Goal: Navigation & Orientation: Find specific page/section

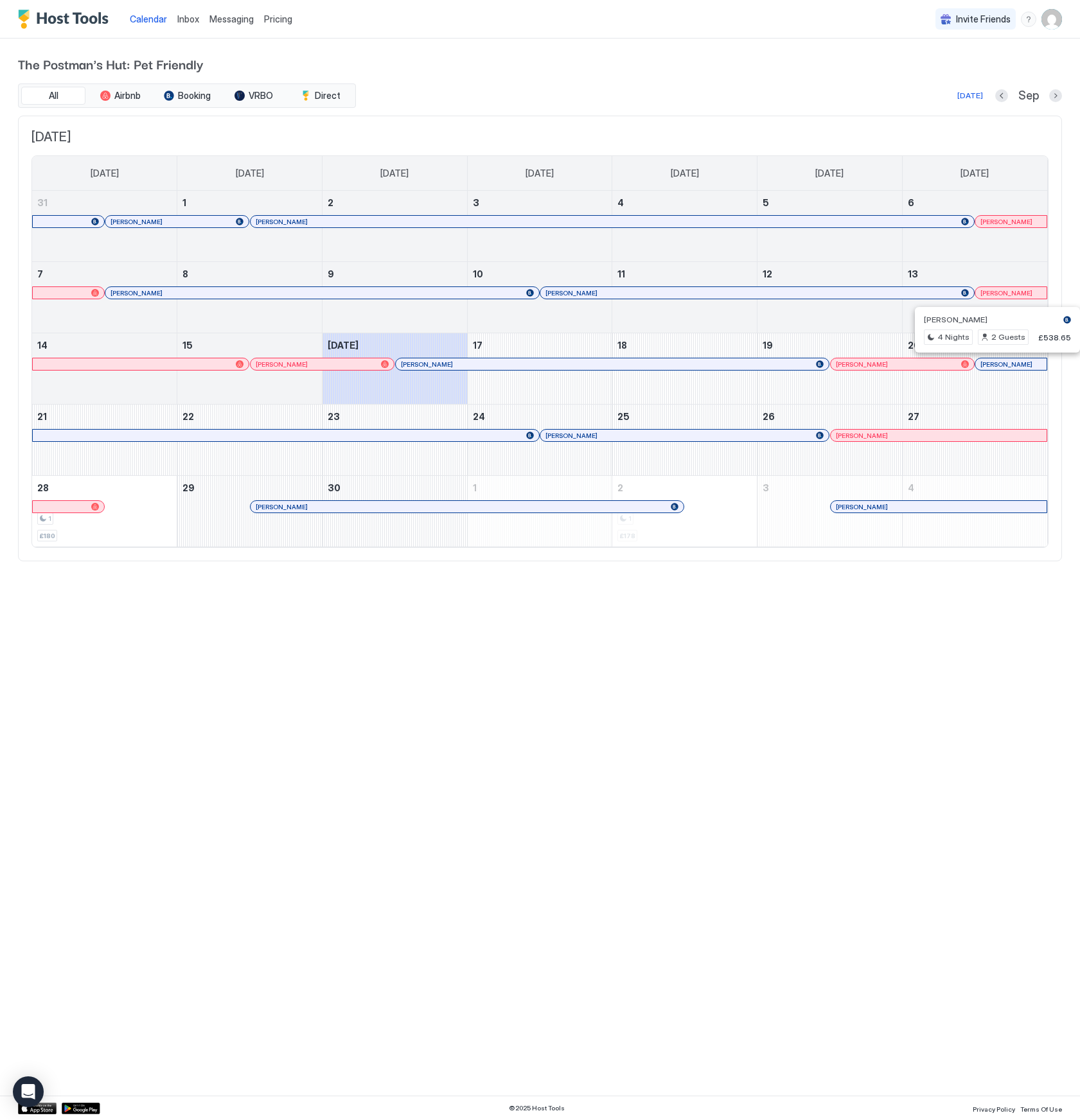
click at [1009, 364] on div at bounding box center [1009, 364] width 10 height 10
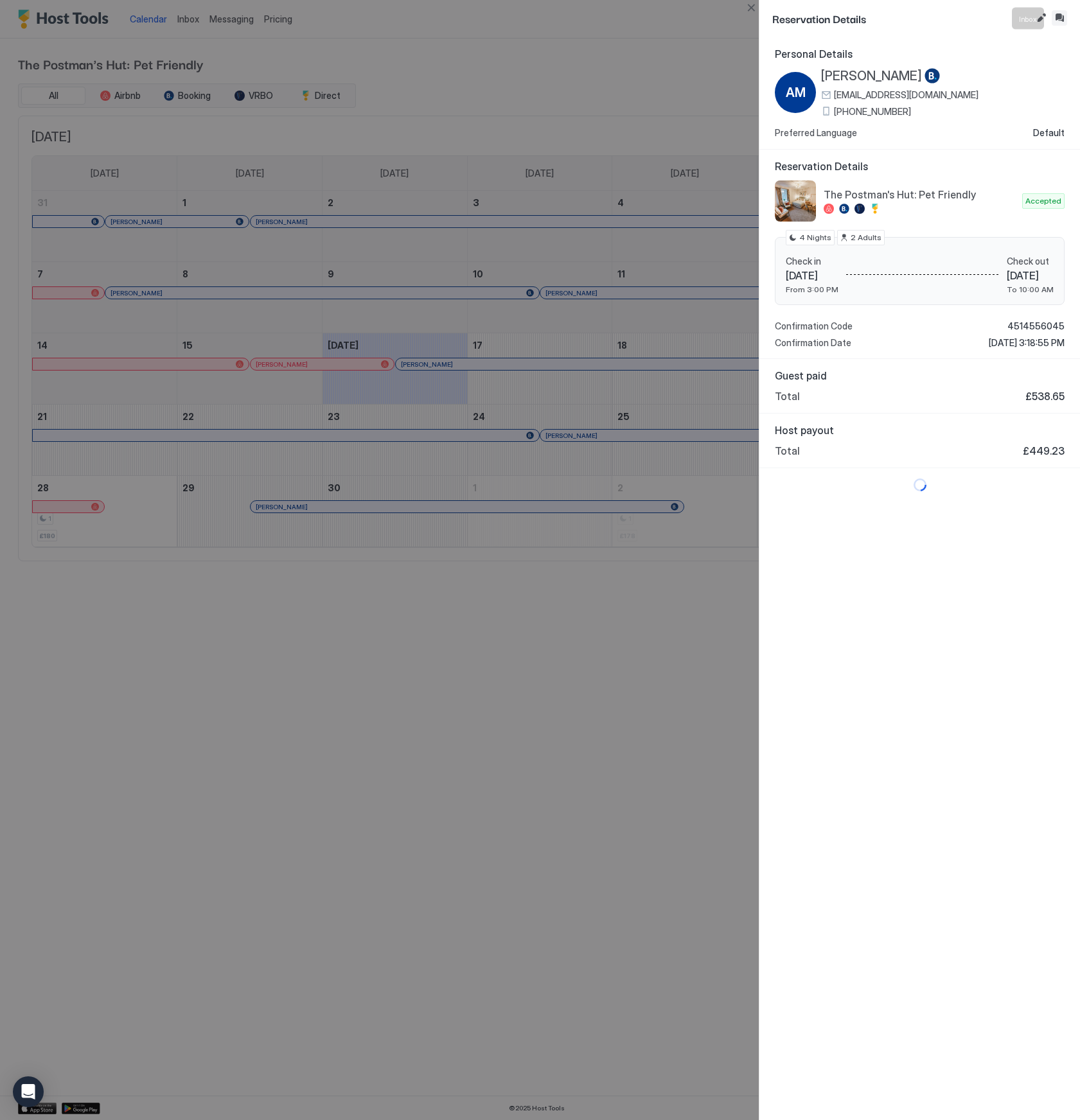
click at [1062, 17] on button "Inbox" at bounding box center [1059, 18] width 16 height 16
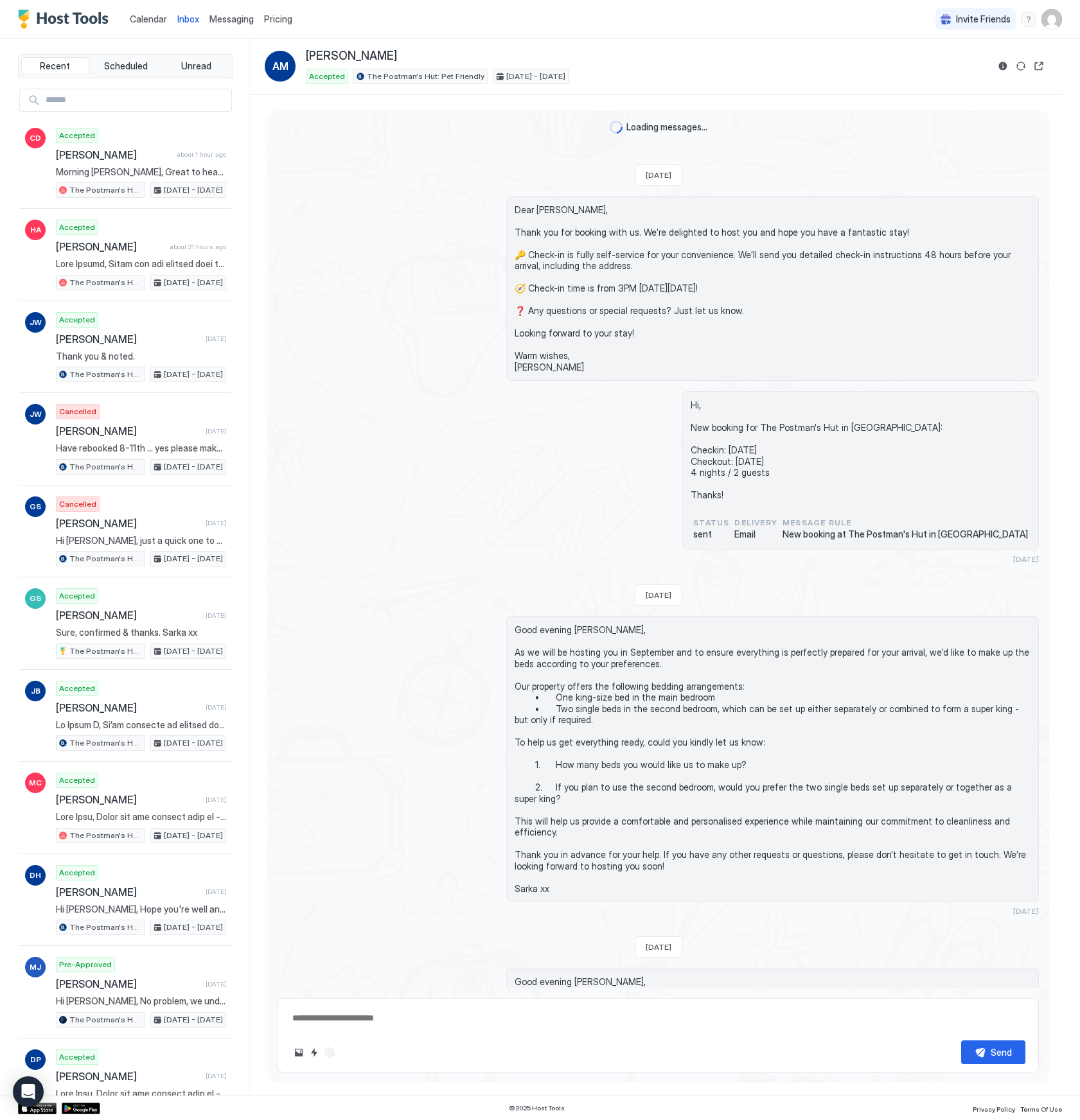
type textarea "*"
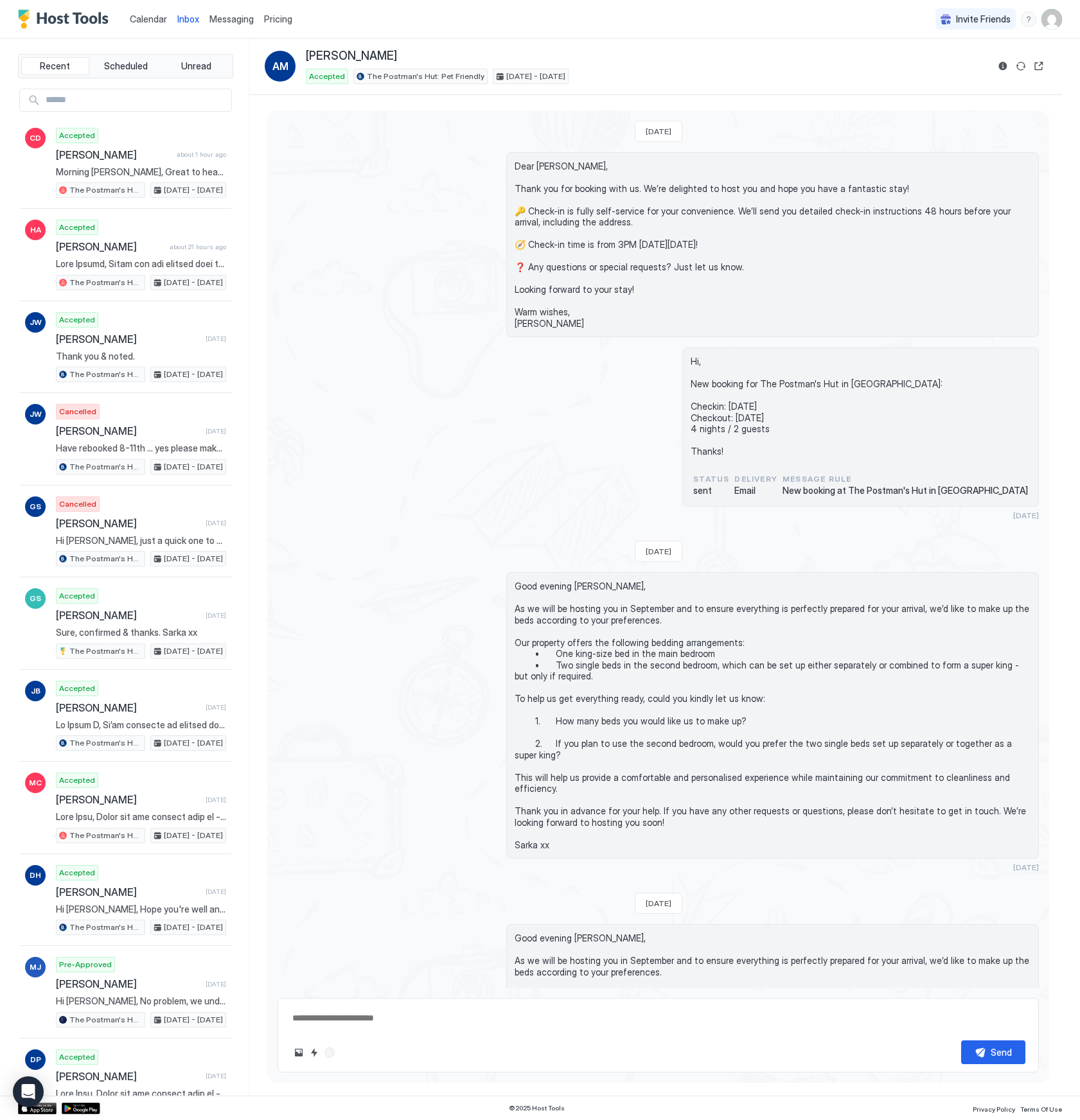
scroll to position [219, 0]
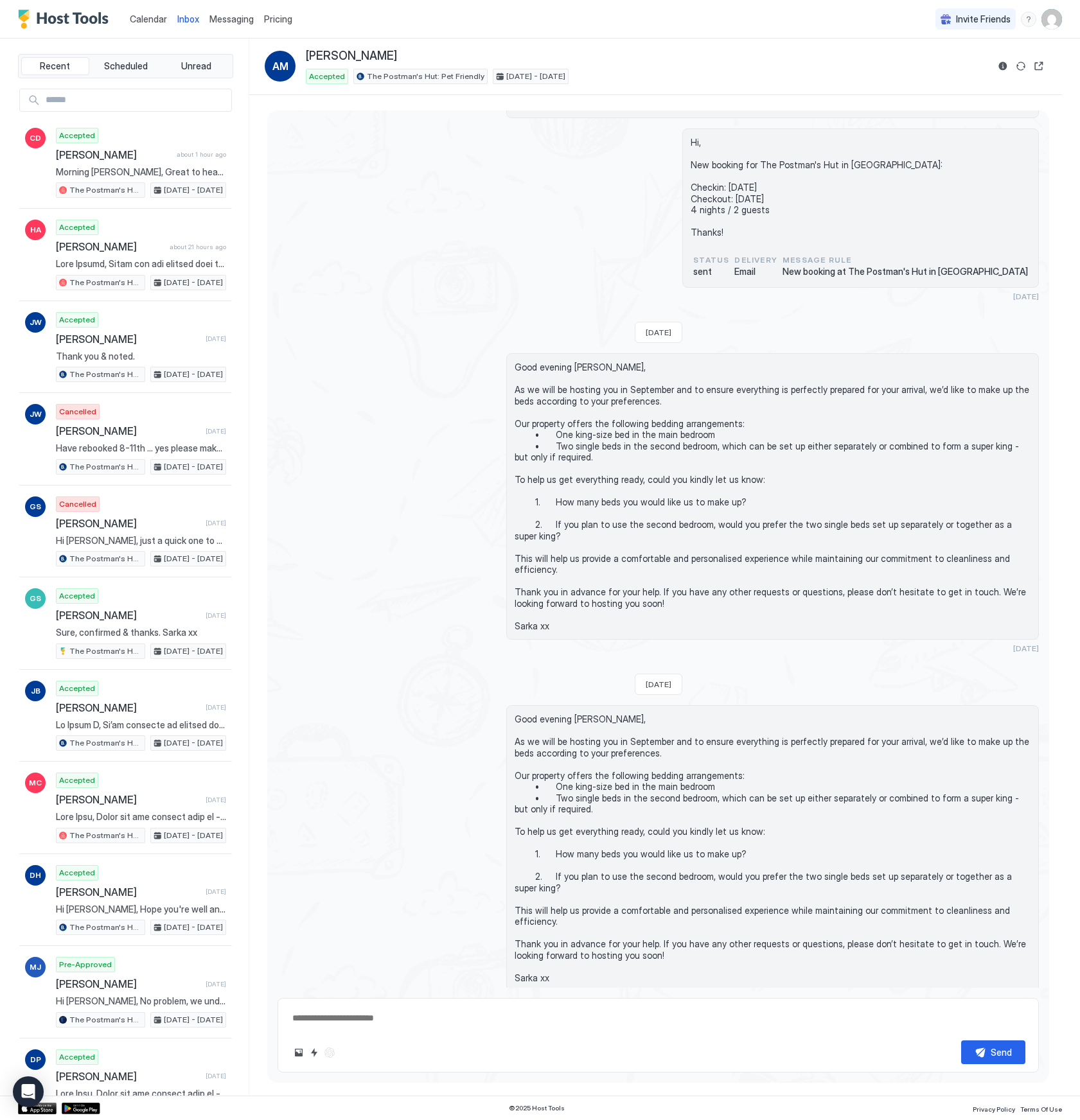
click at [139, 22] on span "Calendar" at bounding box center [148, 19] width 37 height 11
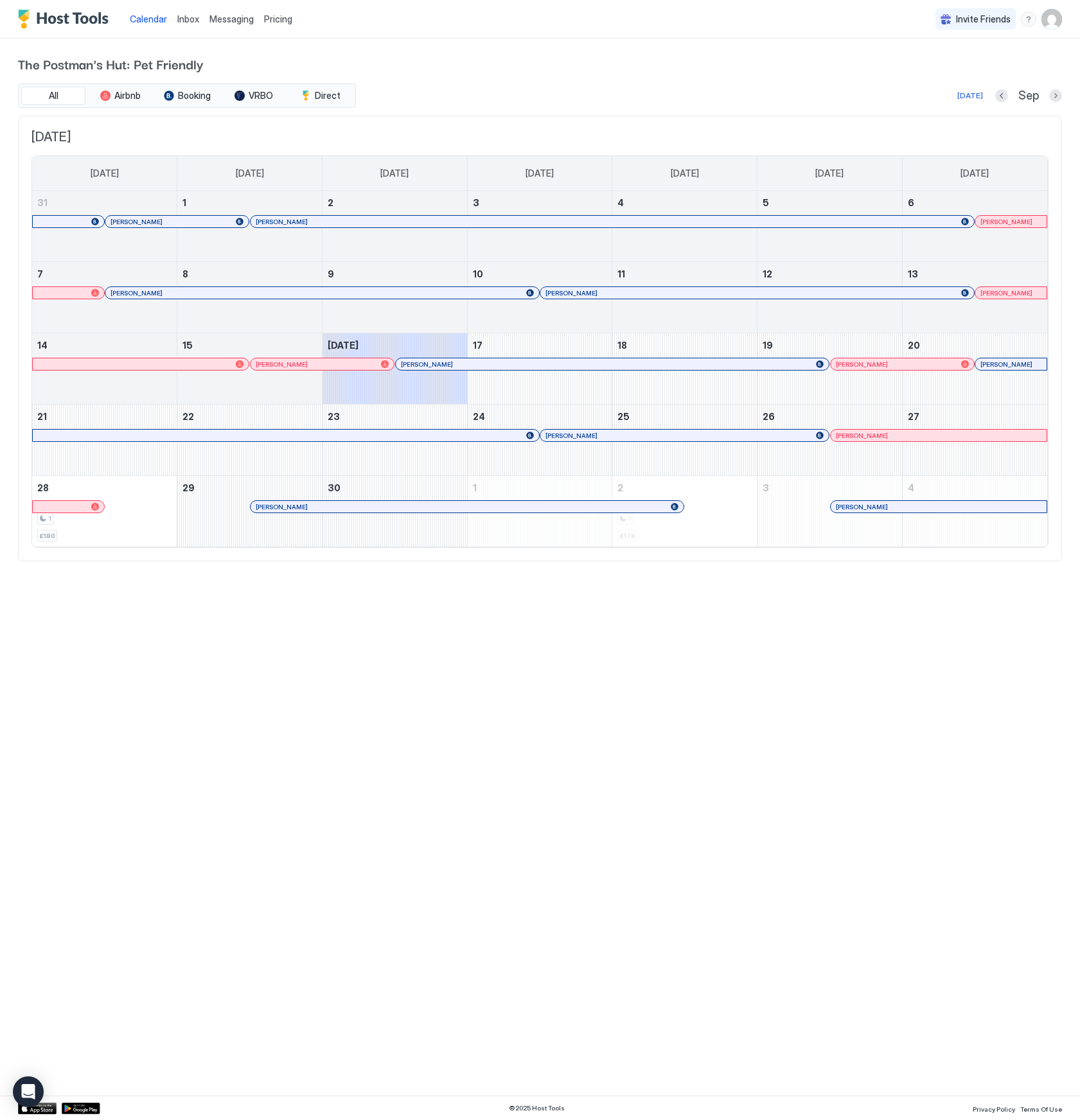
click at [382, 710] on div "Calendar Inbox Messaging Pricing Invite Friends AA The Postman's Hut: Pet Frien…" at bounding box center [540, 560] width 1080 height 1120
click at [840, 706] on div "Calendar Inbox Messaging Pricing Invite Friends AA The Postman's Hut: Pet Frien…" at bounding box center [540, 560] width 1080 height 1120
